Goal: Use online tool/utility: Utilize a website feature to perform a specific function

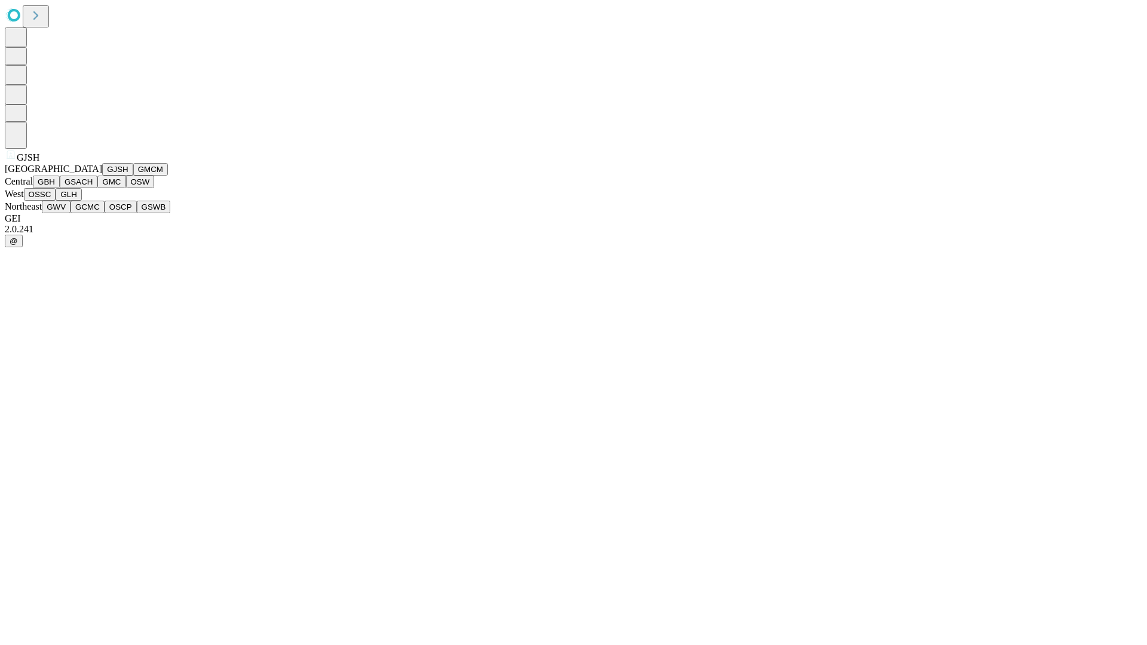
click at [102, 176] on button "GJSH" at bounding box center [117, 169] width 31 height 13
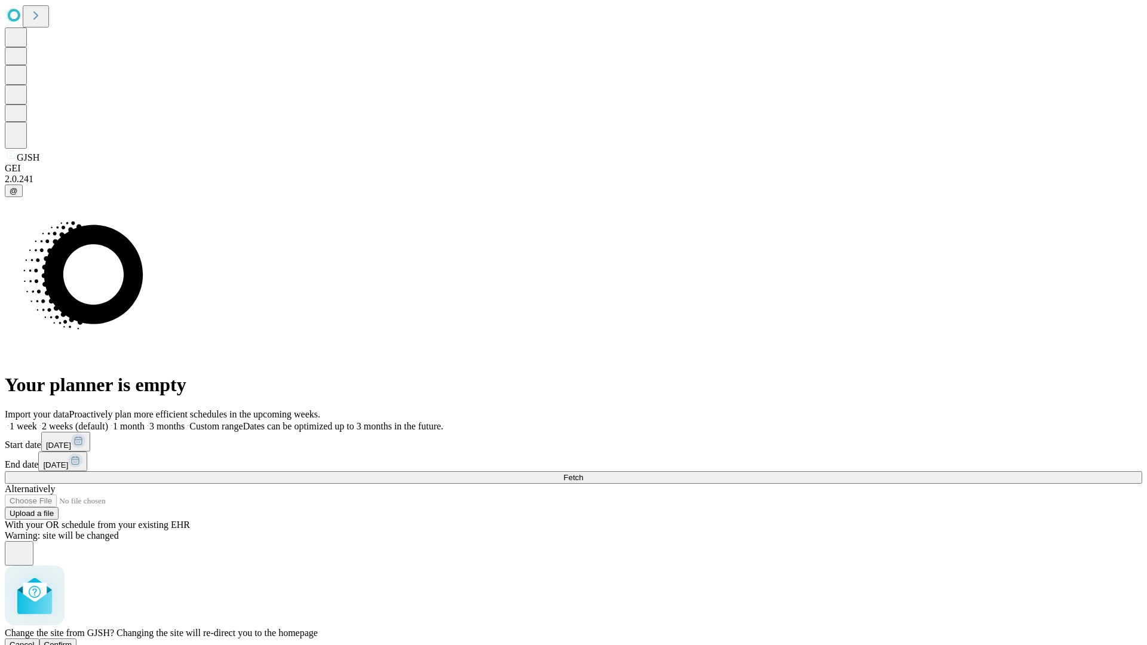
click at [72, 641] on span "Confirm" at bounding box center [58, 645] width 28 height 9
click at [108, 421] on label "2 weeks (default)" at bounding box center [72, 426] width 71 height 10
click at [583, 473] on span "Fetch" at bounding box center [573, 477] width 20 height 9
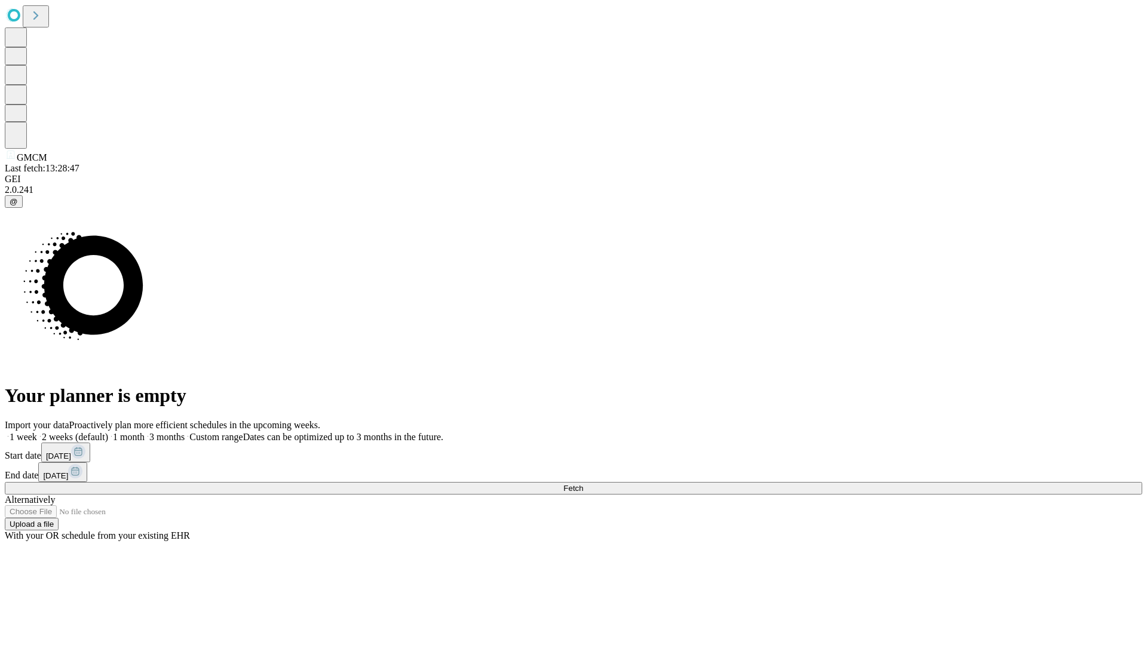
click at [583, 484] on span "Fetch" at bounding box center [573, 488] width 20 height 9
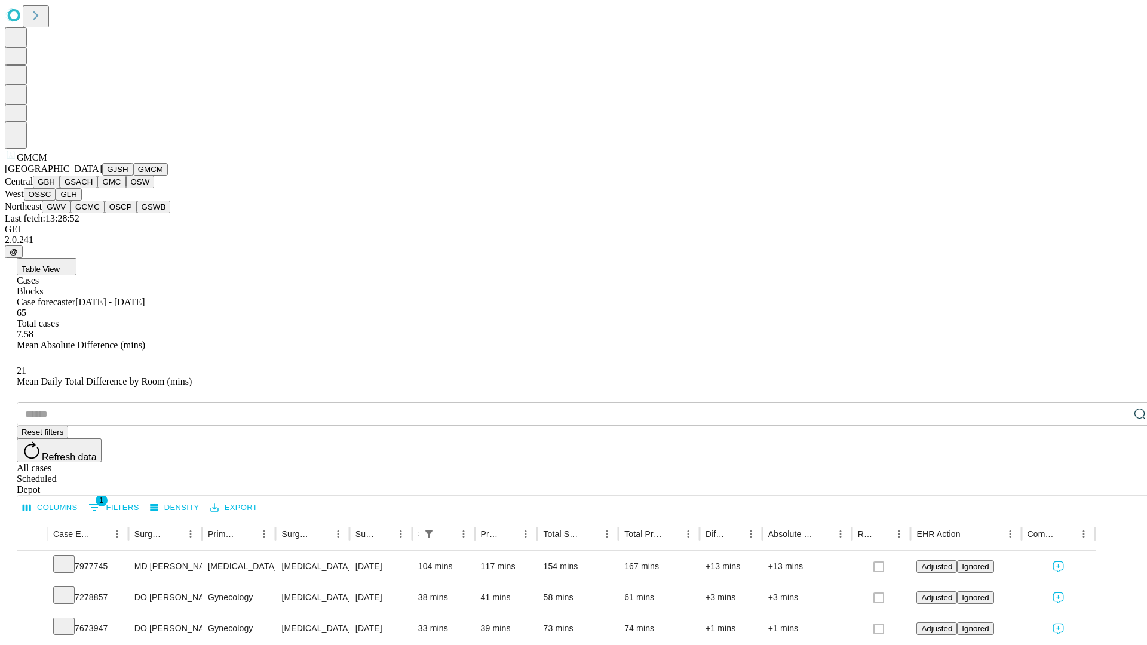
click at [60, 188] on button "GBH" at bounding box center [46, 182] width 27 height 13
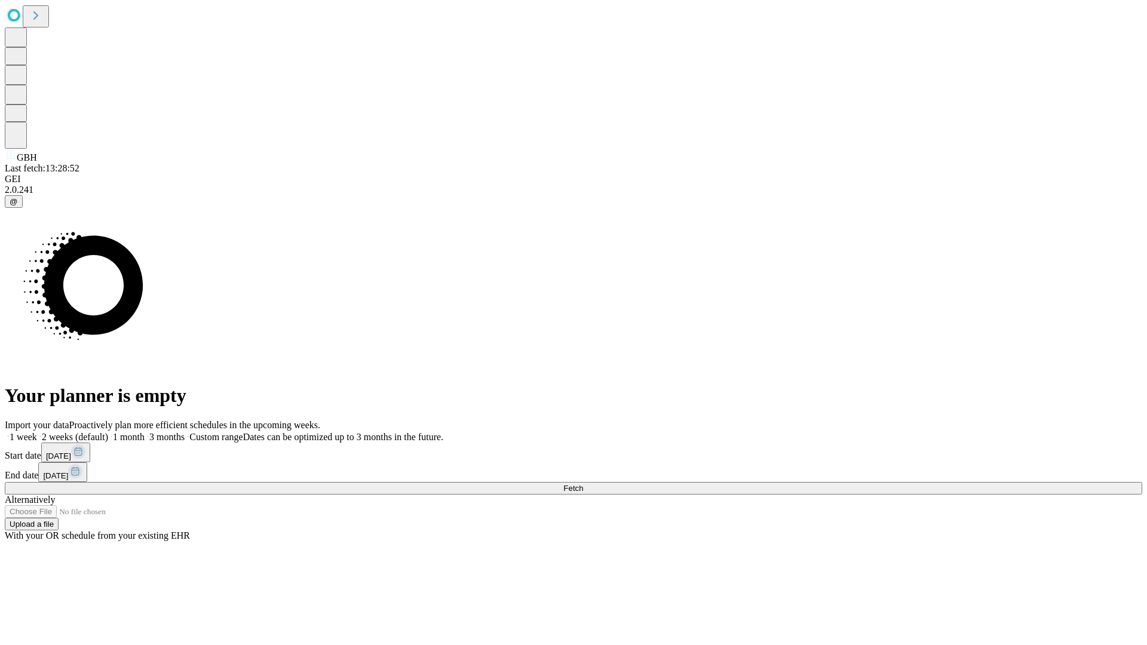
click at [108, 432] on label "2 weeks (default)" at bounding box center [72, 437] width 71 height 10
click at [583, 484] on span "Fetch" at bounding box center [573, 488] width 20 height 9
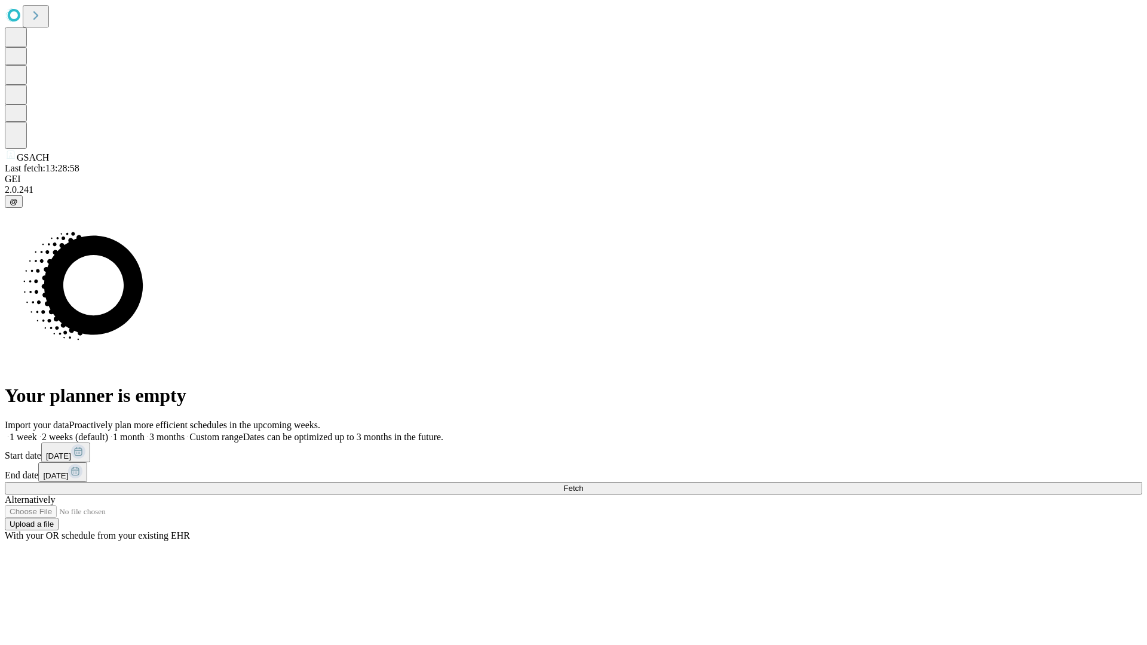
click at [108, 432] on label "2 weeks (default)" at bounding box center [72, 437] width 71 height 10
click at [583, 484] on span "Fetch" at bounding box center [573, 488] width 20 height 9
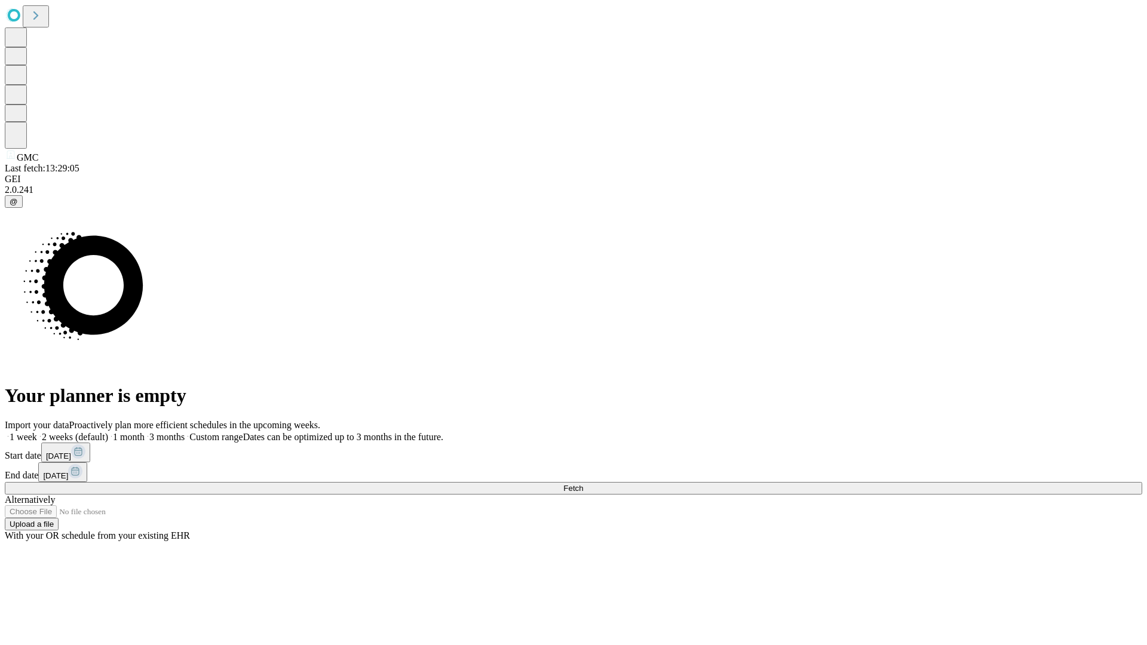
click at [108, 432] on label "2 weeks (default)" at bounding box center [72, 437] width 71 height 10
click at [583, 484] on span "Fetch" at bounding box center [573, 488] width 20 height 9
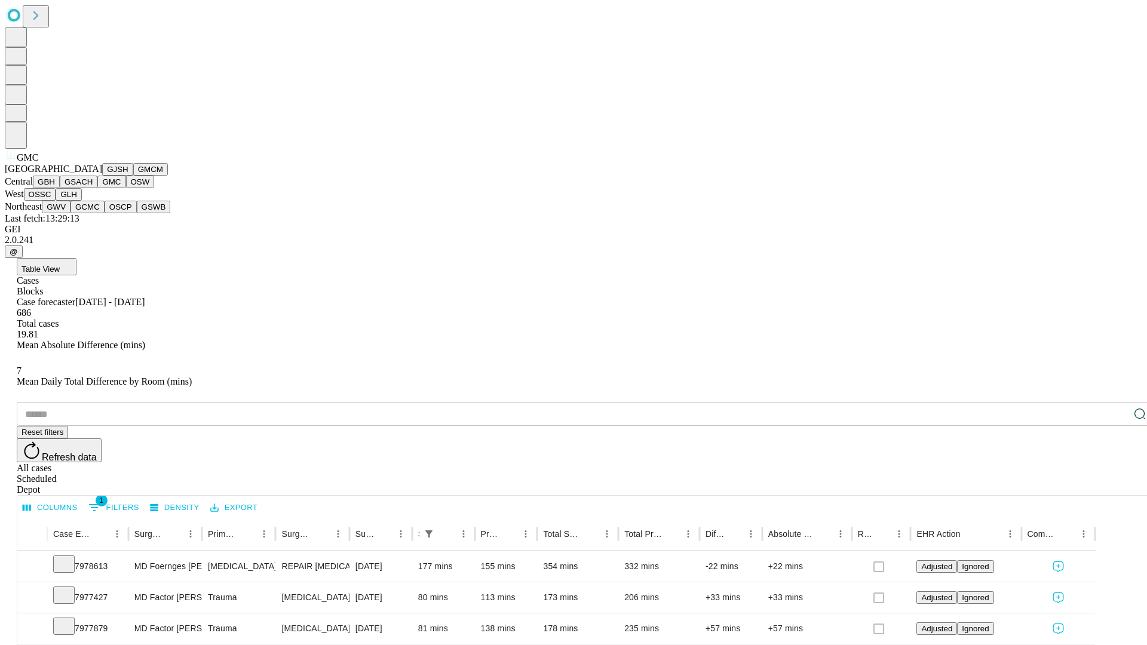
click at [126, 188] on button "OSW" at bounding box center [140, 182] width 29 height 13
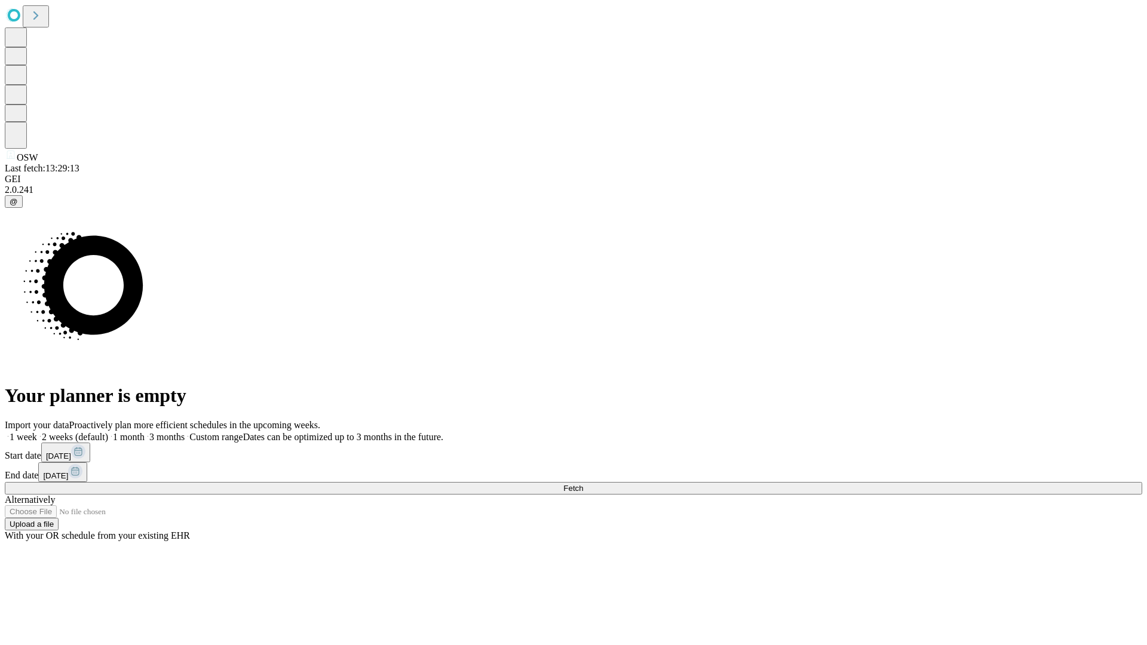
click at [583, 484] on span "Fetch" at bounding box center [573, 488] width 20 height 9
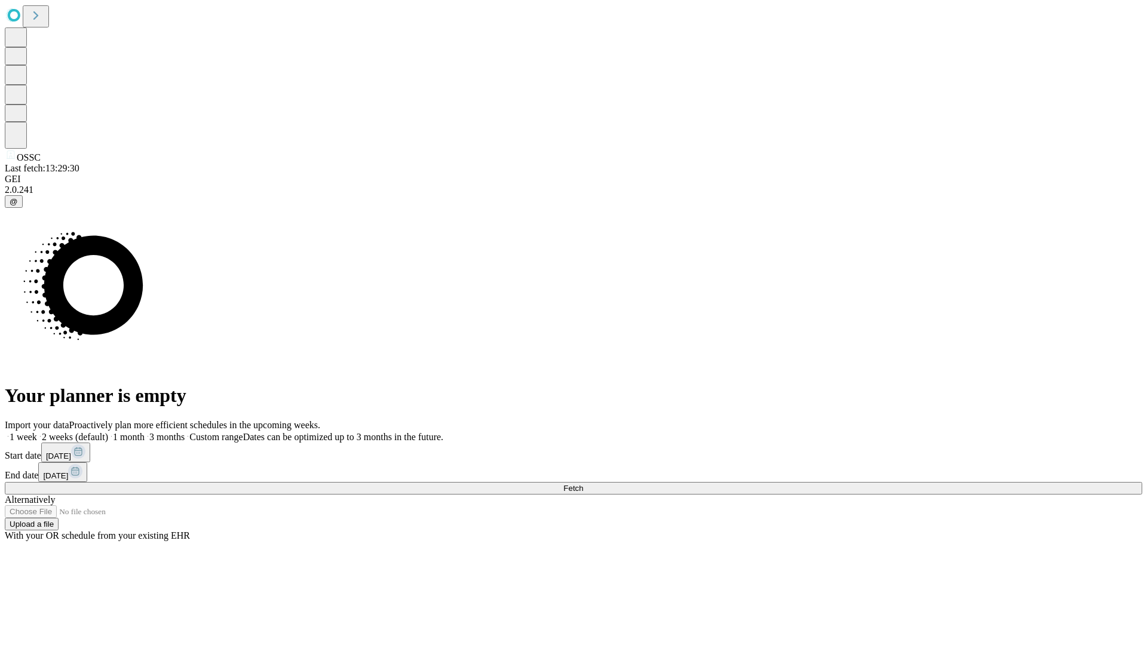
click at [108, 432] on label "2 weeks (default)" at bounding box center [72, 437] width 71 height 10
click at [583, 484] on span "Fetch" at bounding box center [573, 488] width 20 height 9
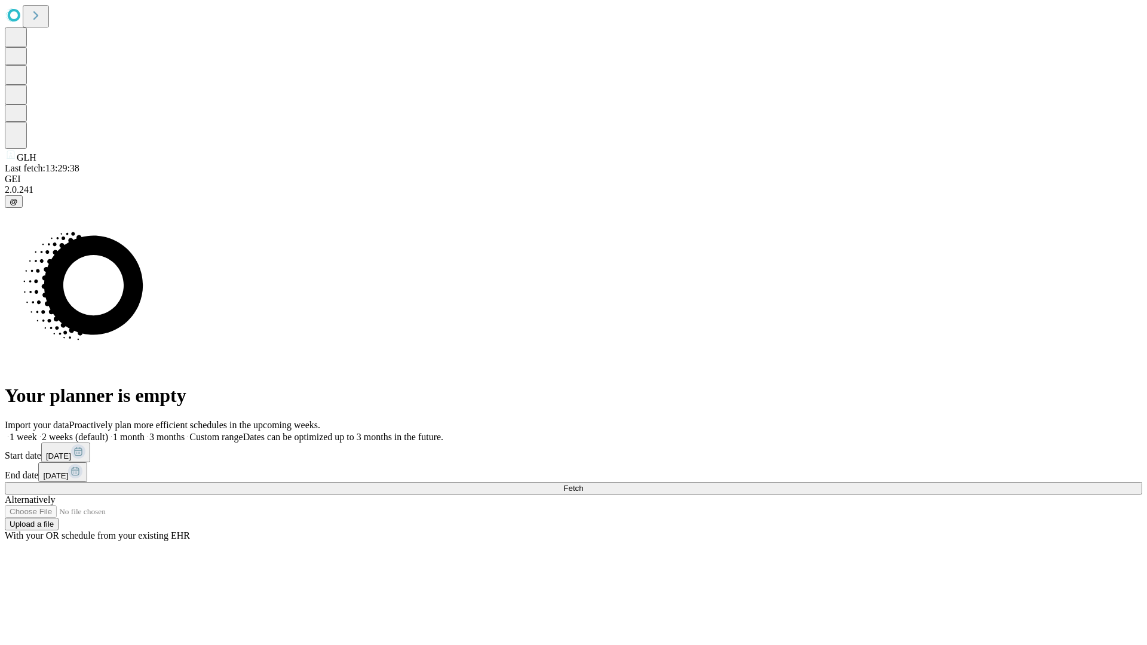
click at [583, 484] on span "Fetch" at bounding box center [573, 488] width 20 height 9
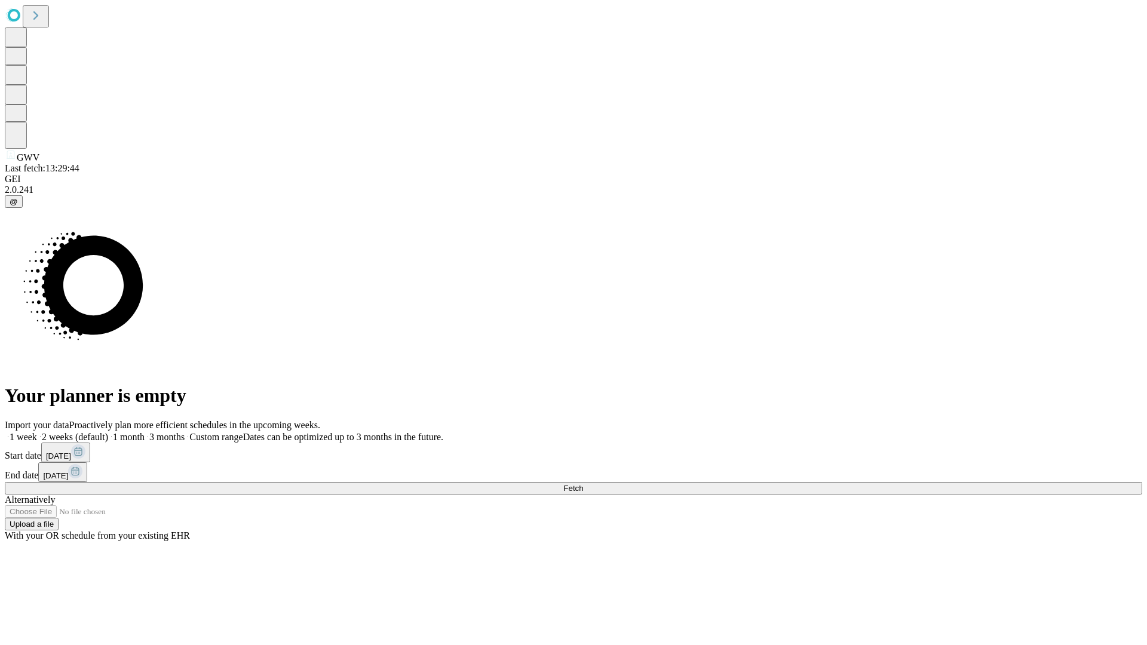
click at [108, 432] on label "2 weeks (default)" at bounding box center [72, 437] width 71 height 10
click at [583, 484] on span "Fetch" at bounding box center [573, 488] width 20 height 9
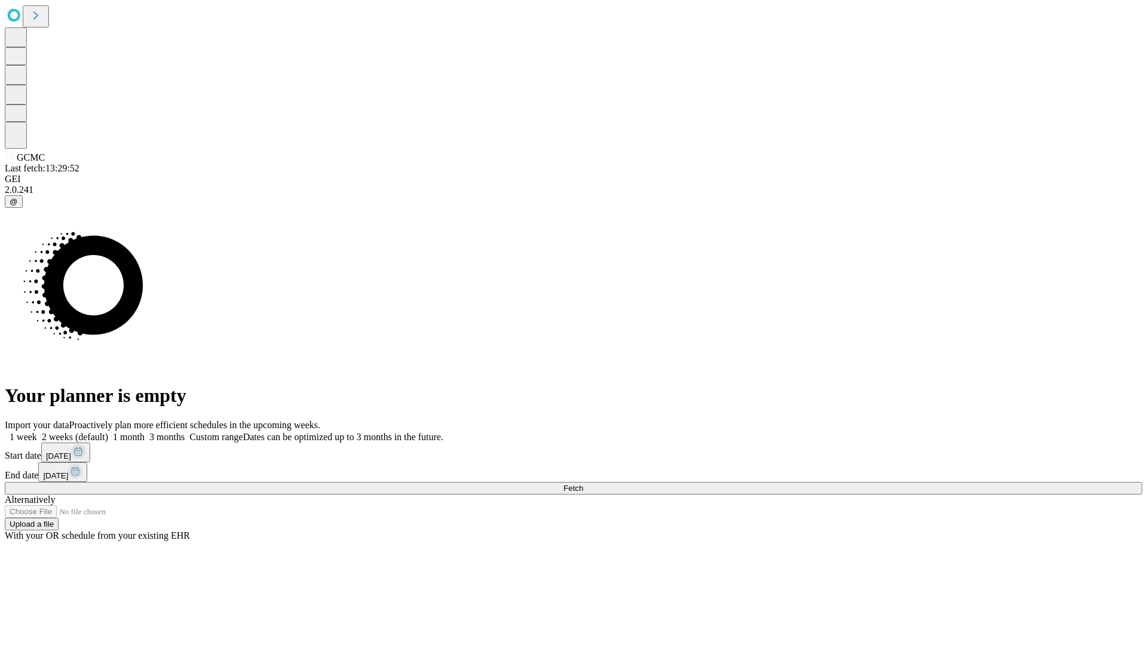
click at [108, 432] on label "2 weeks (default)" at bounding box center [72, 437] width 71 height 10
click at [583, 484] on span "Fetch" at bounding box center [573, 488] width 20 height 9
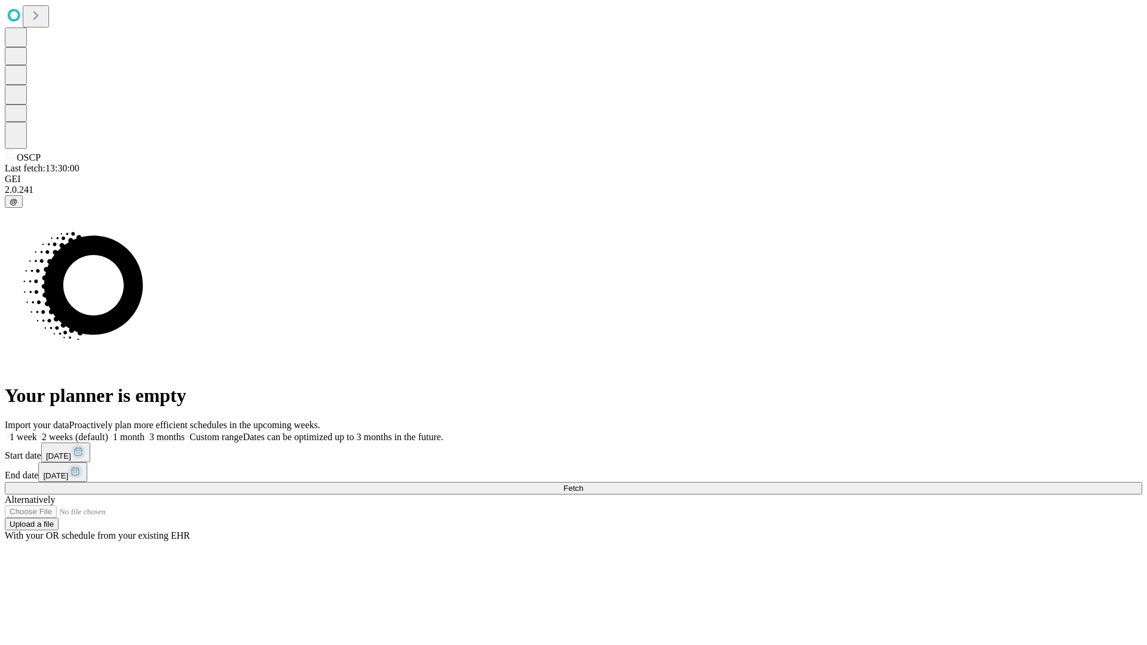
click at [108, 432] on label "2 weeks (default)" at bounding box center [72, 437] width 71 height 10
click at [583, 484] on span "Fetch" at bounding box center [573, 488] width 20 height 9
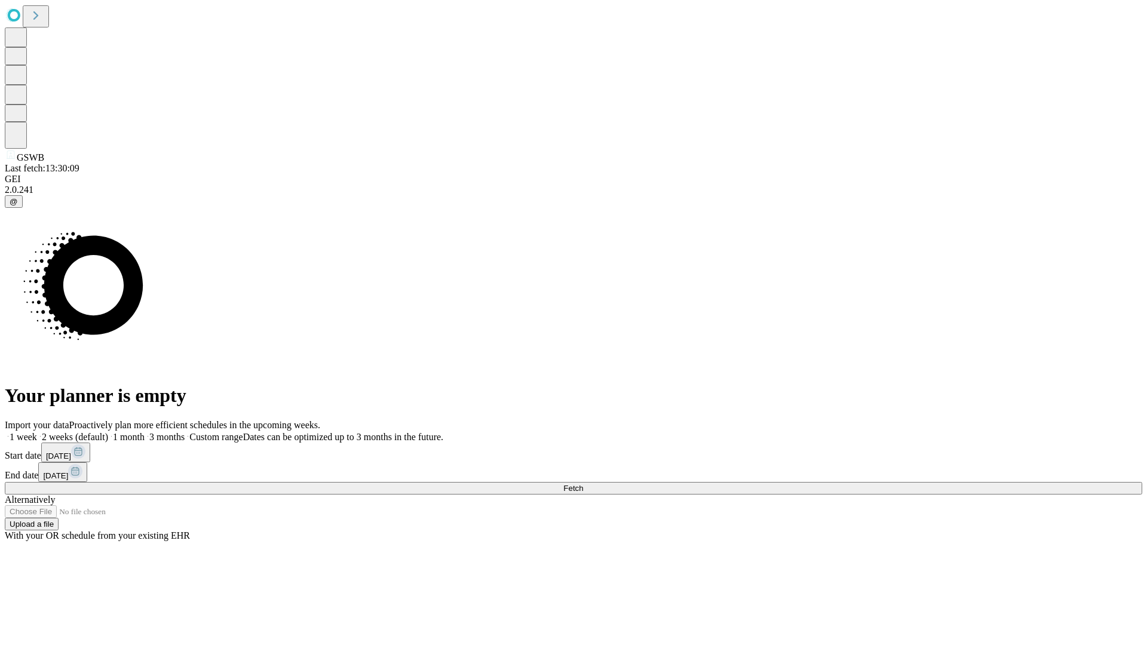
click at [108, 432] on label "2 weeks (default)" at bounding box center [72, 437] width 71 height 10
click at [583, 484] on span "Fetch" at bounding box center [573, 488] width 20 height 9
